Goal: Communication & Community: Answer question/provide support

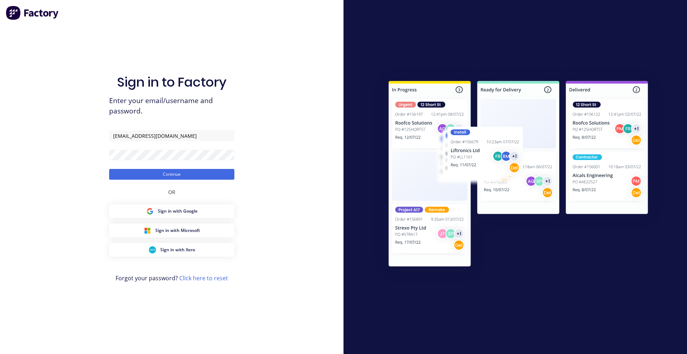
click at [191, 176] on button "Continue" at bounding box center [171, 174] width 125 height 11
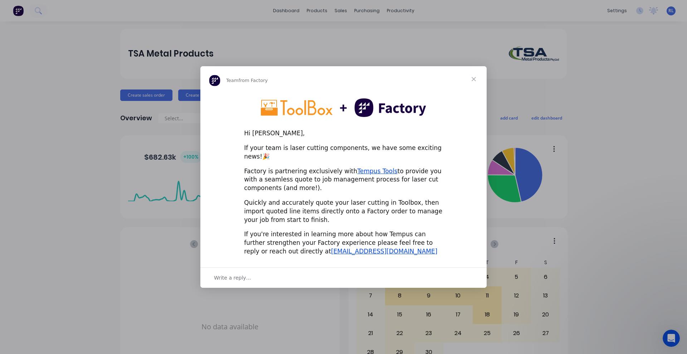
click at [430, 255] on div "Hi [PERSON_NAME], If your team is laser cutting components, we have some exciti…" at bounding box center [343, 177] width 286 height 170
click at [363, 167] on link "Tempus Tools" at bounding box center [377, 170] width 40 height 7
click at [249, 273] on div "Write a reply…" at bounding box center [343, 277] width 286 height 20
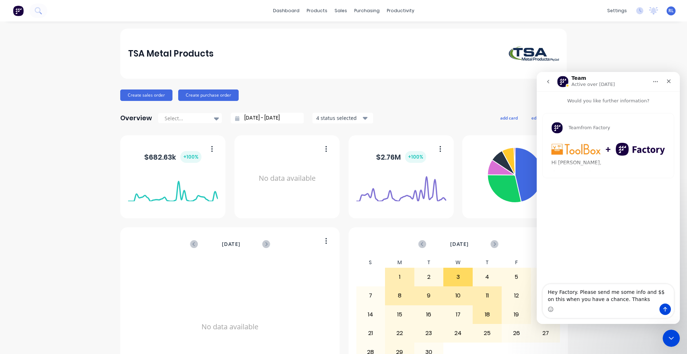
type textarea "Hey Factory. Please send me some info and $$ on this when you have a chance. Th…"
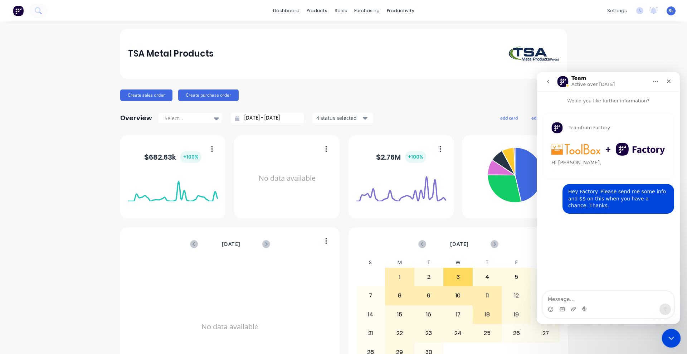
click at [668, 337] on icon "Close Intercom Messenger" at bounding box center [670, 337] width 9 height 9
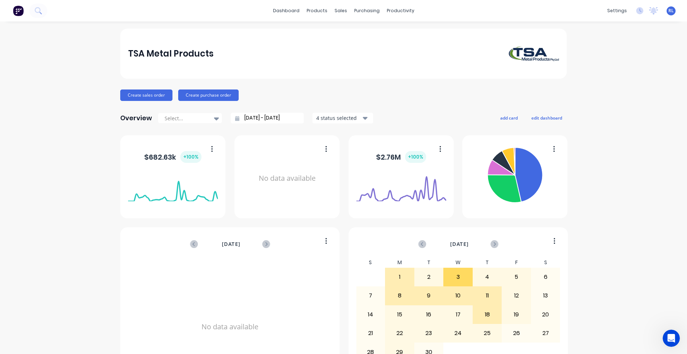
click at [73, 163] on div "TSA Metal Products Create sales order Create purchase order Overview Select... …" at bounding box center [343, 215] width 687 height 373
click at [671, 339] on icon "Open Intercom Messenger" at bounding box center [670, 337] width 12 height 12
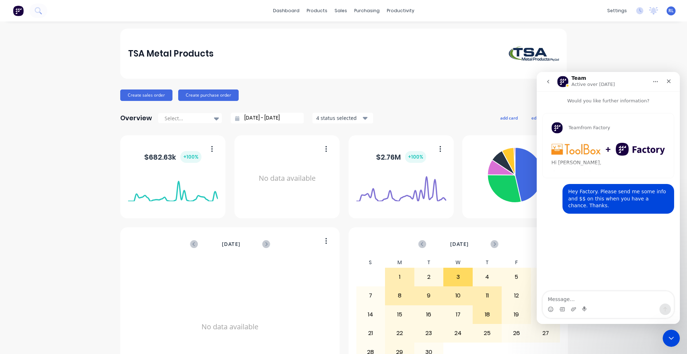
click at [548, 80] on icon "go back" at bounding box center [548, 82] width 2 height 4
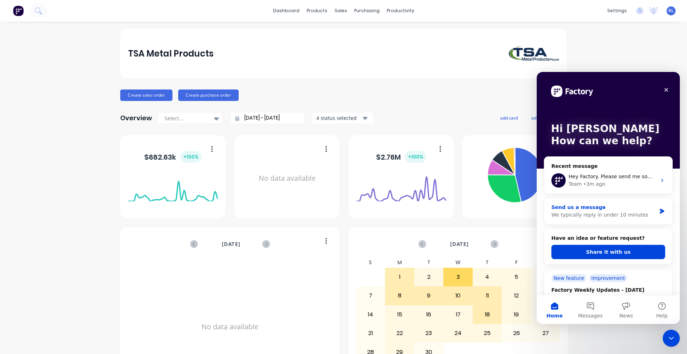
click at [612, 210] on div "Send us a message" at bounding box center [603, 208] width 105 height 8
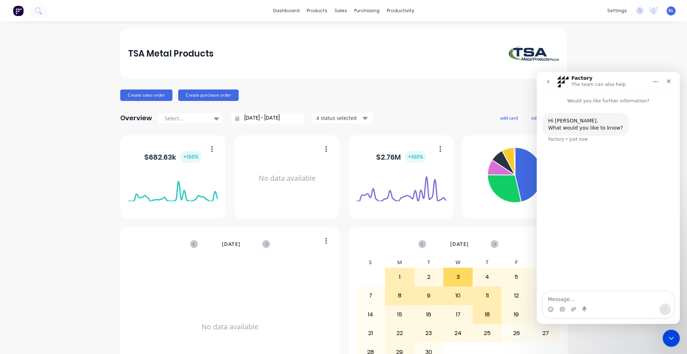
click at [588, 296] on textarea "Message…" at bounding box center [608, 297] width 131 height 12
type textarea "We have a duplicate:"
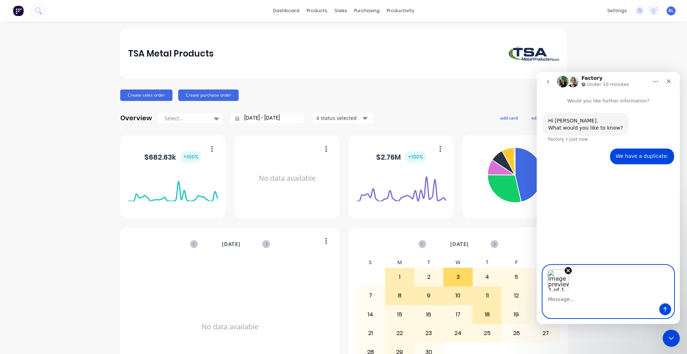
click at [664, 306] on icon "Send a message…" at bounding box center [665, 309] width 6 height 6
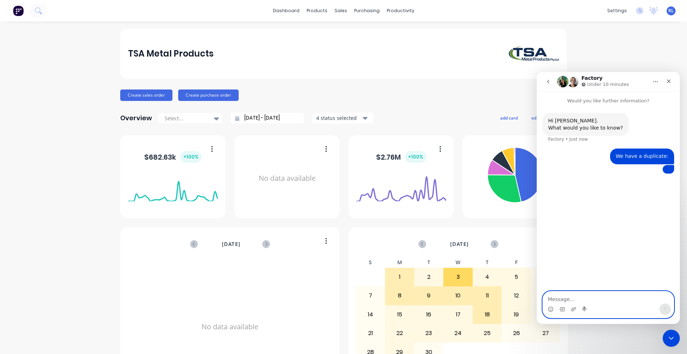
click at [586, 299] on textarea "Message…" at bounding box center [608, 297] width 131 height 12
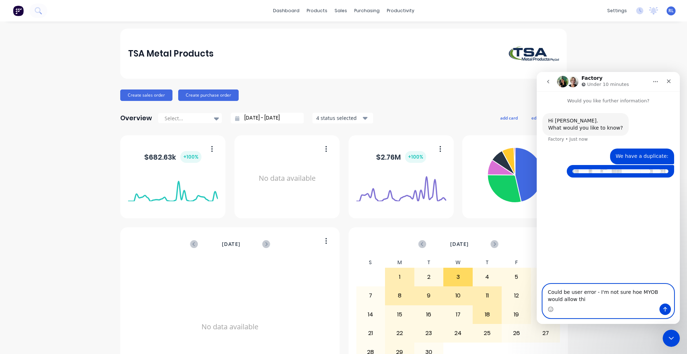
type textarea "Could be user error - I'm not sure hoe MYOB would allow this"
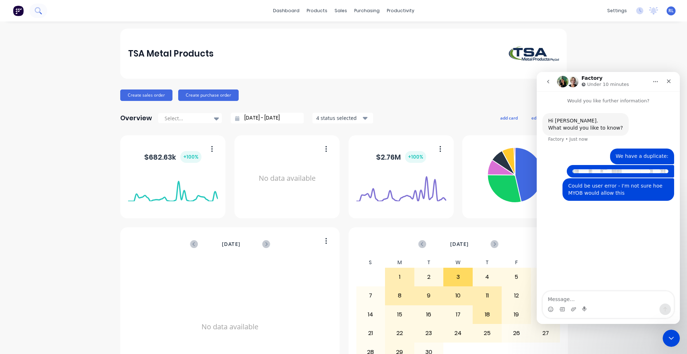
click at [37, 12] on icon at bounding box center [38, 10] width 6 height 6
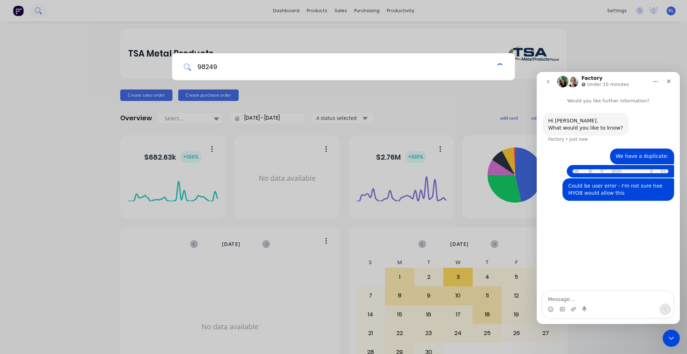
type input "98249"
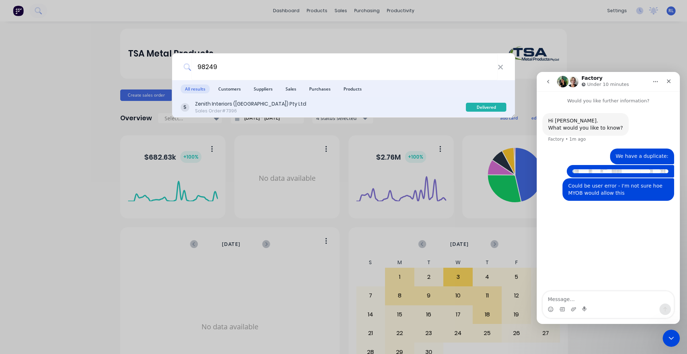
click at [233, 107] on div "Zenith Interiors ([GEOGRAPHIC_DATA]) Pty Ltd" at bounding box center [250, 104] width 111 height 8
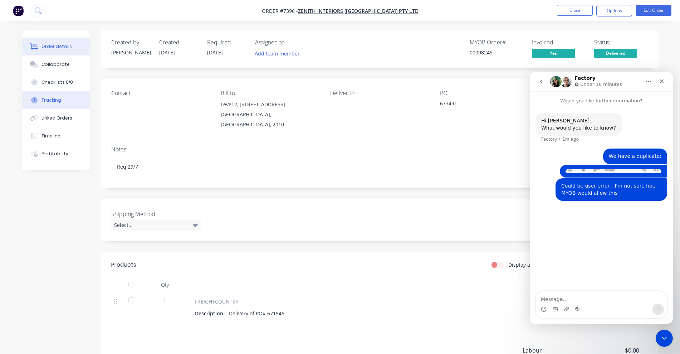
click at [61, 101] on button "Tracking" at bounding box center [56, 100] width 68 height 18
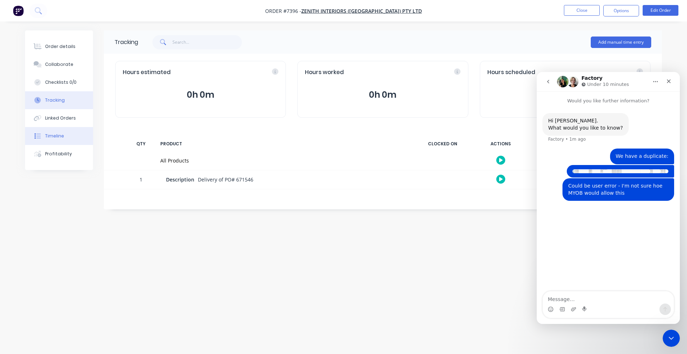
click at [63, 136] on div "Timeline" at bounding box center [54, 136] width 19 height 6
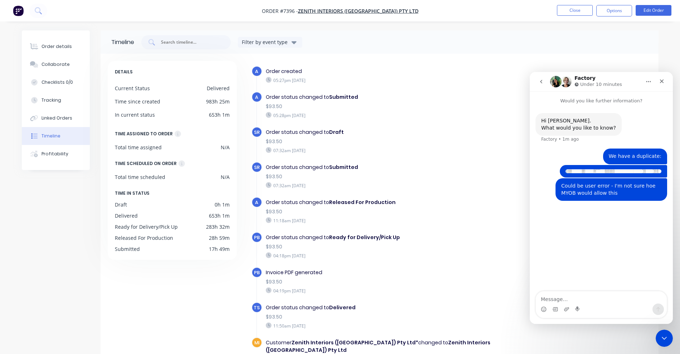
scroll to position [47, 0]
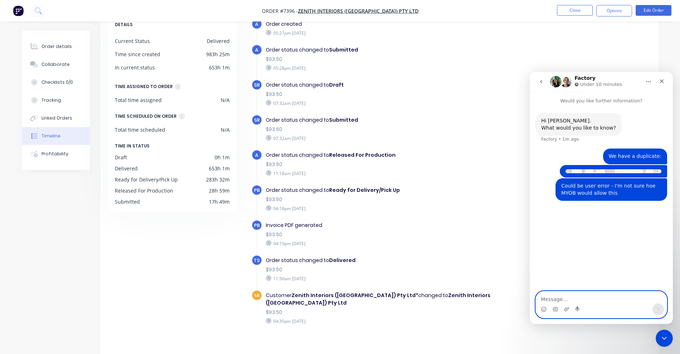
click at [573, 293] on textarea "Message…" at bounding box center [601, 297] width 131 height 12
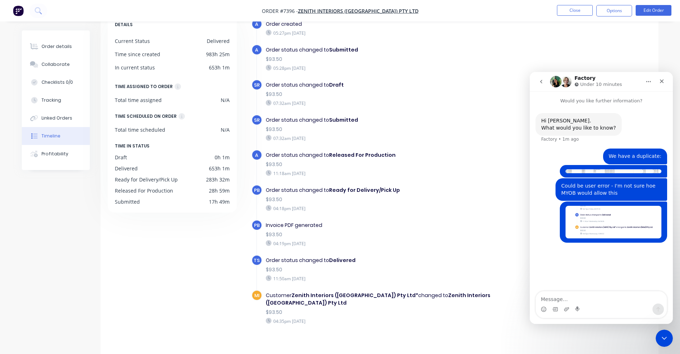
click at [627, 191] on div "Could be user error - I'm not sure hoe MYOB would allow this" at bounding box center [611, 189] width 100 height 14
drag, startPoint x: 627, startPoint y: 191, endPoint x: 588, endPoint y: 294, distance: 109.8
click at [588, 294] on textarea "Message…" at bounding box center [601, 297] width 131 height 12
click at [666, 336] on icon "Close Intercom Messenger" at bounding box center [663, 337] width 9 height 9
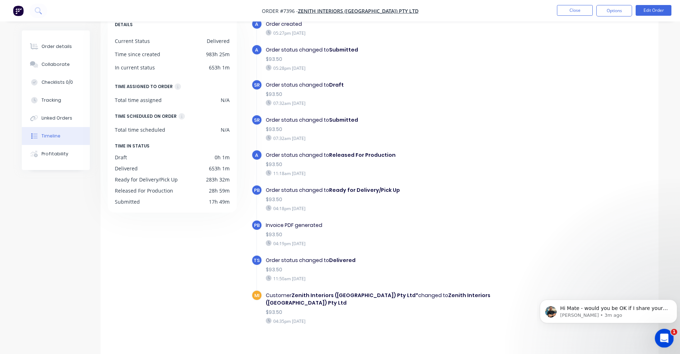
scroll to position [0, 0]
click at [666, 336] on icon "Open Intercom Messenger" at bounding box center [663, 337] width 12 height 12
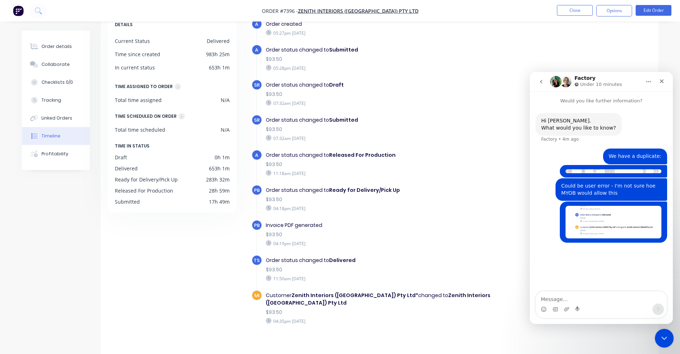
click at [664, 331] on div "Close Intercom Messenger" at bounding box center [663, 336] width 17 height 17
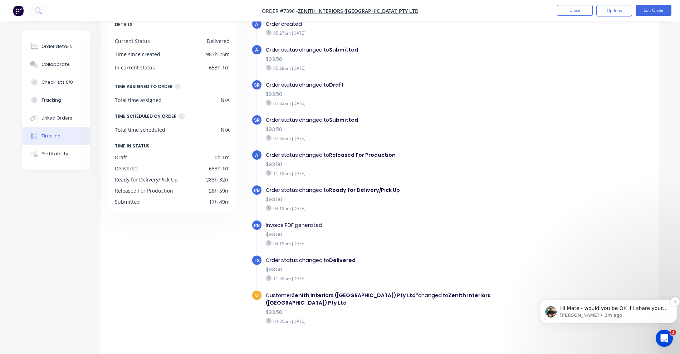
click at [633, 312] on p "[PERSON_NAME] • 3m ago" at bounding box center [614, 315] width 108 height 6
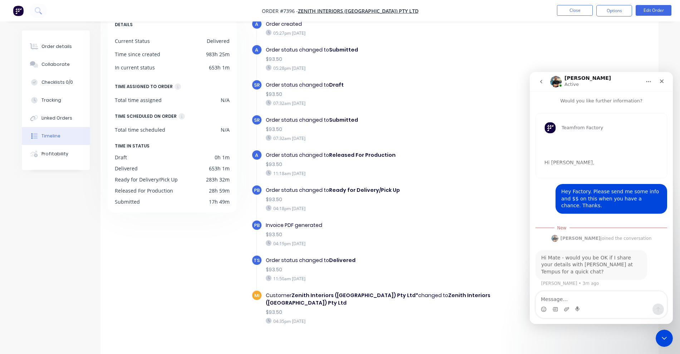
scroll to position [1, 0]
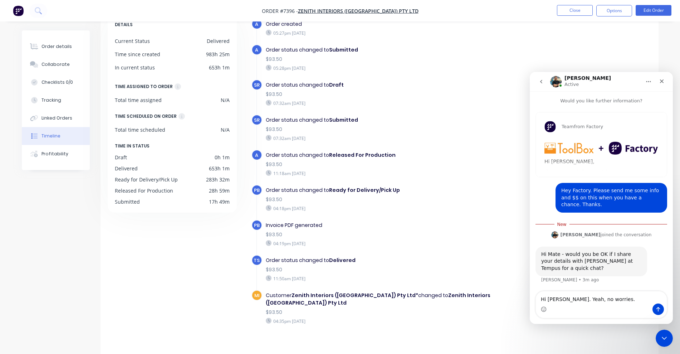
type textarea "Hi [PERSON_NAME]. Yeah, no worries."
click at [660, 310] on icon "Send a message…" at bounding box center [658, 309] width 6 height 6
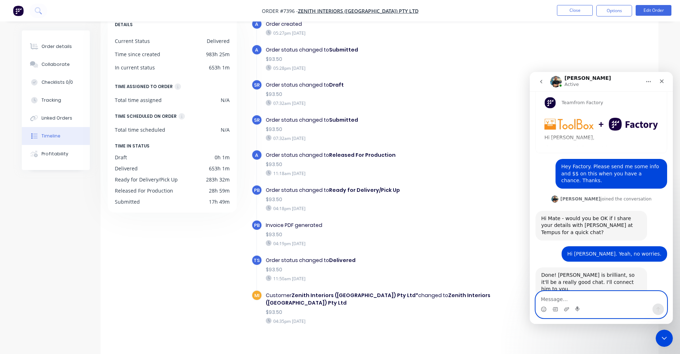
scroll to position [25, 0]
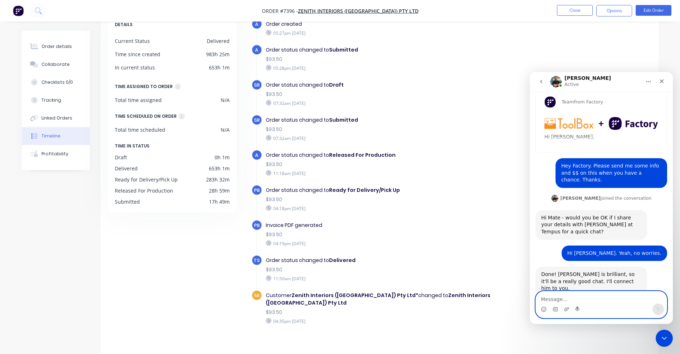
click at [573, 295] on textarea "Message…" at bounding box center [601, 297] width 131 height 12
type textarea "Thanks mate."
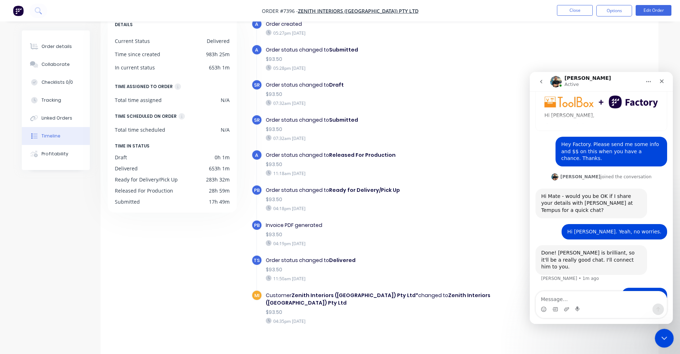
click at [664, 337] on icon "Close Intercom Messenger" at bounding box center [663, 337] width 5 height 3
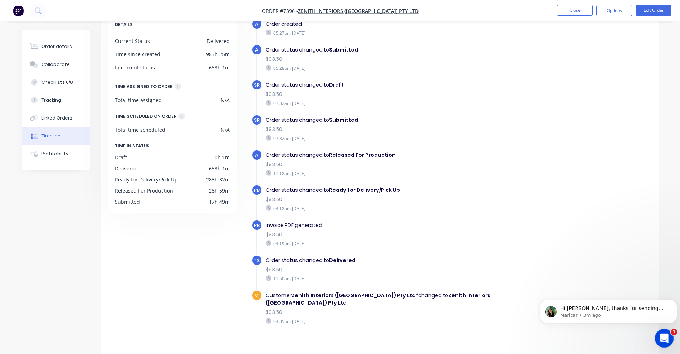
scroll to position [0, 0]
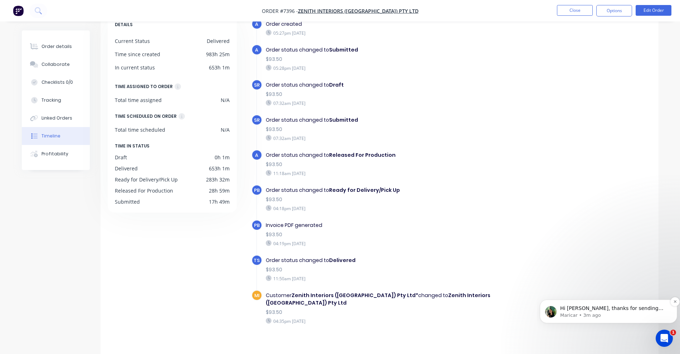
click at [626, 314] on p "Maricar • 3m ago" at bounding box center [614, 315] width 108 height 6
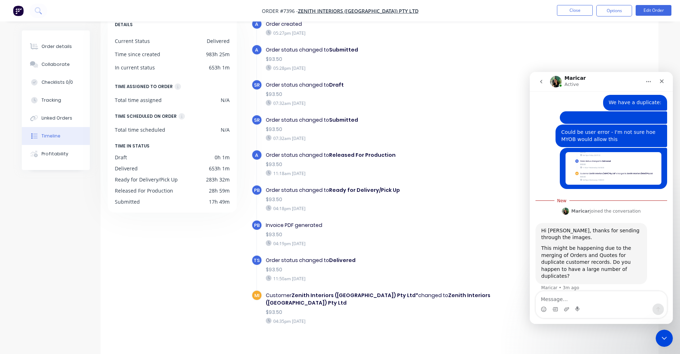
scroll to position [47, 0]
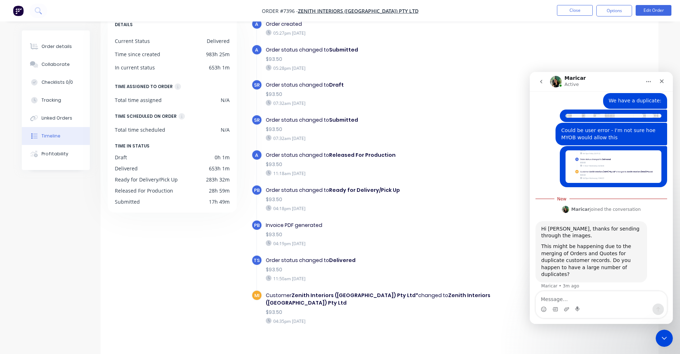
click at [571, 298] on textarea "Message…" at bounding box center [601, 297] width 131 height 12
type textarea "I"
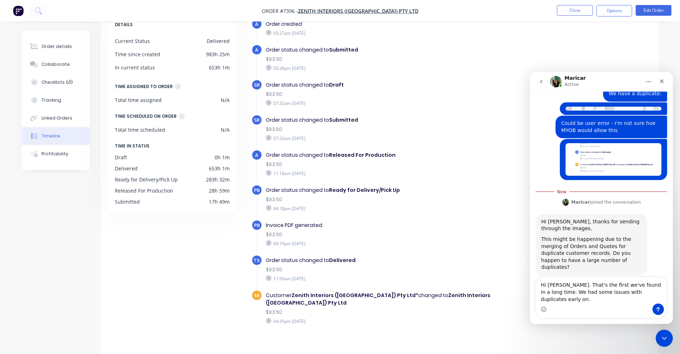
click at [546, 296] on textarea "Hi [PERSON_NAME]. That's the first we've found in a long time. We had some issu…" at bounding box center [601, 290] width 131 height 26
click at [645, 300] on textarea "Hi [PERSON_NAME]. That's the first we've found in a long time - we had some iss…" at bounding box center [601, 290] width 131 height 26
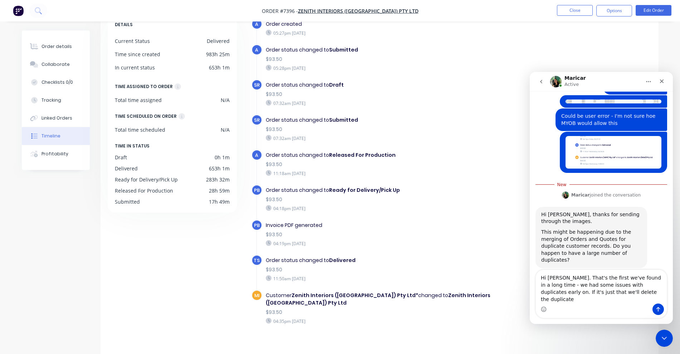
click at [549, 300] on textarea "Hi [PERSON_NAME]. That's the first we've found in a long time - we had some iss…" at bounding box center [601, 287] width 131 height 34
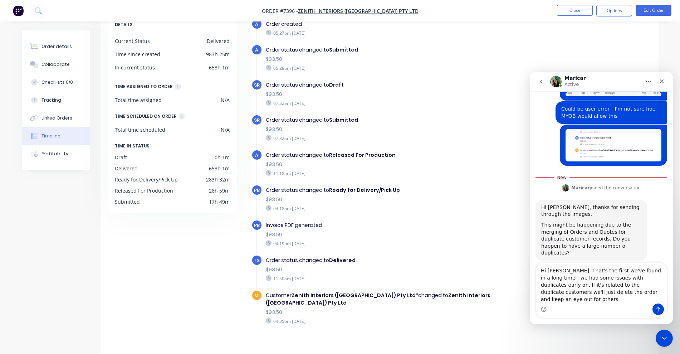
click at [618, 292] on textarea "Hi [PERSON_NAME]. That's the first we've found in a long time - we had some iss…" at bounding box center [601, 283] width 131 height 41
type textarea "Hi [PERSON_NAME]. That's the first we've found in a long time - we had some iss…"
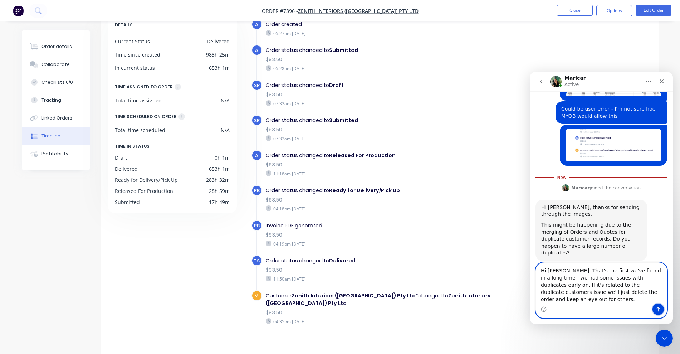
click at [659, 304] on button "Send a message…" at bounding box center [657, 308] width 11 height 11
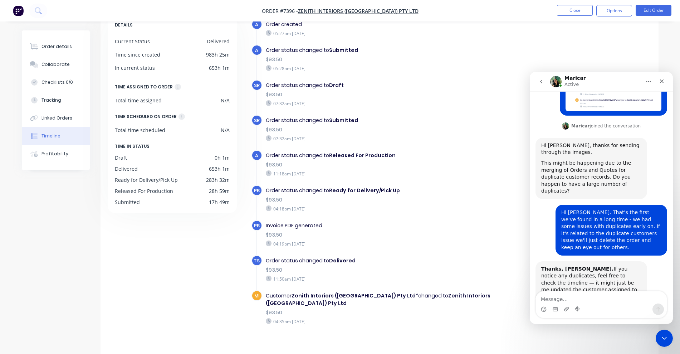
scroll to position [127, 0]
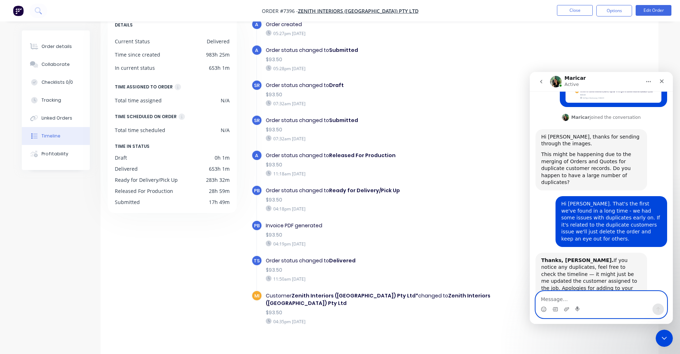
click at [583, 294] on textarea "Message…" at bounding box center [601, 297] width 131 height 12
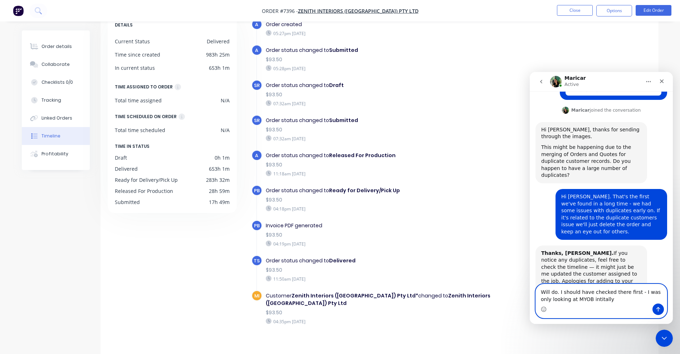
click at [587, 300] on textarea "Will do. I should have checked there first - I was only looking at MYOB intital…" at bounding box center [601, 293] width 131 height 19
click at [542, 291] on textarea "Will do. I should have checked there first - I was only looking at MYOB initial…" at bounding box center [601, 293] width 131 height 19
click at [557, 291] on textarea "Will do. I should have checked there first - I was only looking at MYOB initial…" at bounding box center [601, 293] width 131 height 19
click at [540, 293] on textarea "Will do. I should have checked there first - I was only looking at MYOB initial…" at bounding box center [601, 293] width 131 height 19
type textarea "No worries, will do. I should have checked there first - I was only looking at …"
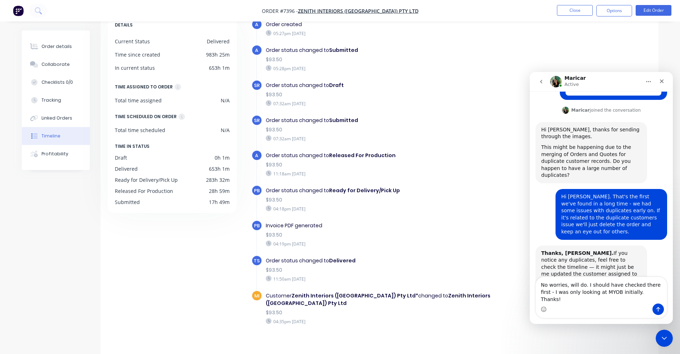
click at [662, 304] on div "Intercom messenger" at bounding box center [657, 308] width 11 height 11
click at [660, 305] on button "Send a message…" at bounding box center [657, 308] width 11 height 11
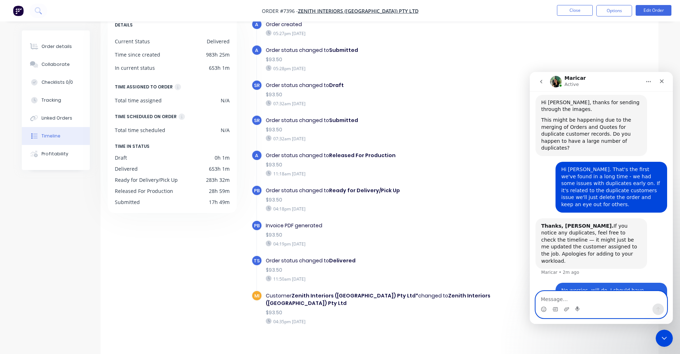
scroll to position [162, 0]
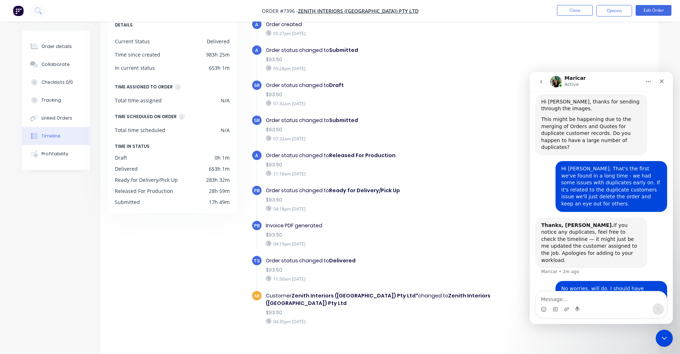
click at [434, 96] on div "$93.50" at bounding box center [390, 95] width 248 height 8
